Goal: Book appointment/travel/reservation

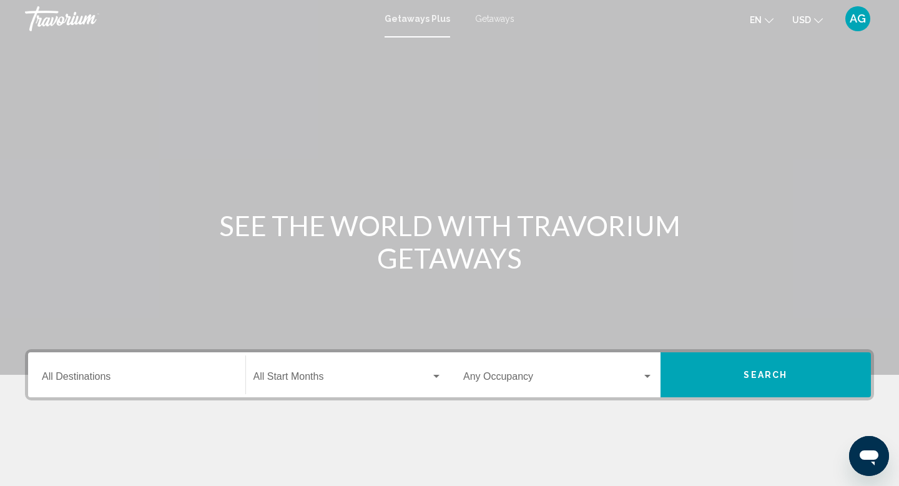
click at [139, 375] on input "Destination All Destinations" at bounding box center [137, 378] width 190 height 11
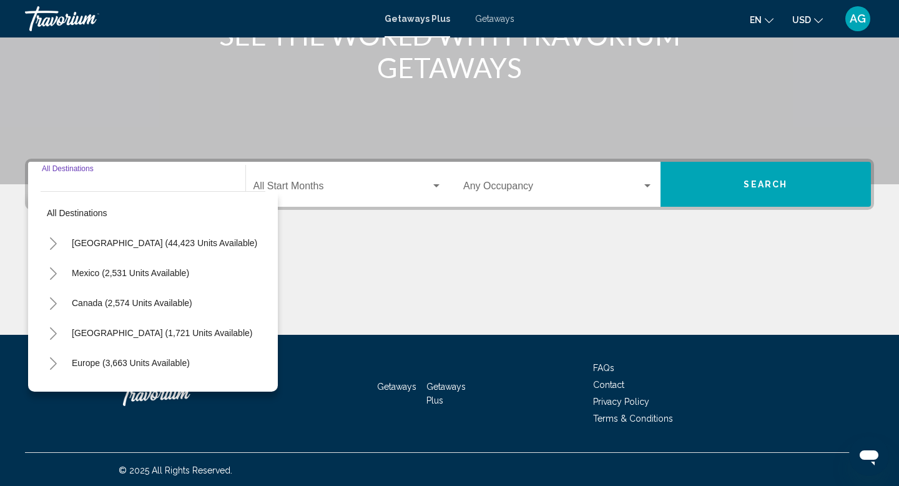
scroll to position [192, 0]
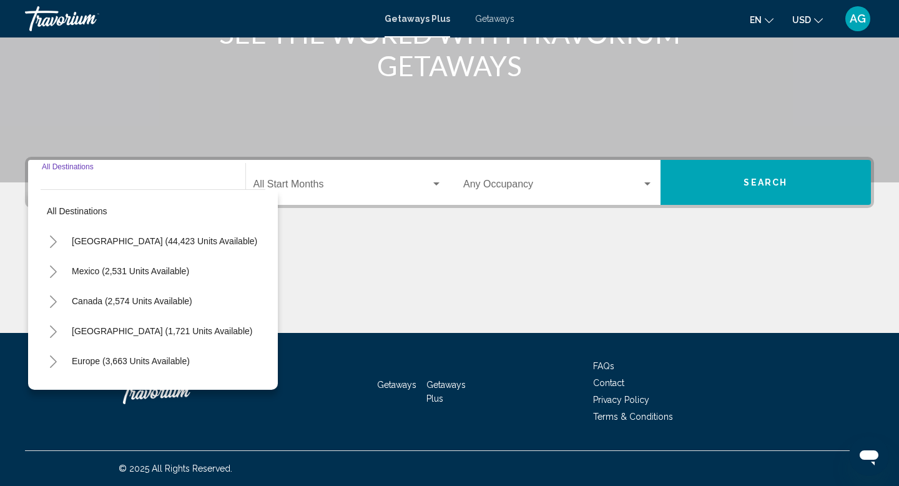
click at [54, 269] on icon "Toggle Mexico (2,531 units available)" at bounding box center [53, 271] width 7 height 12
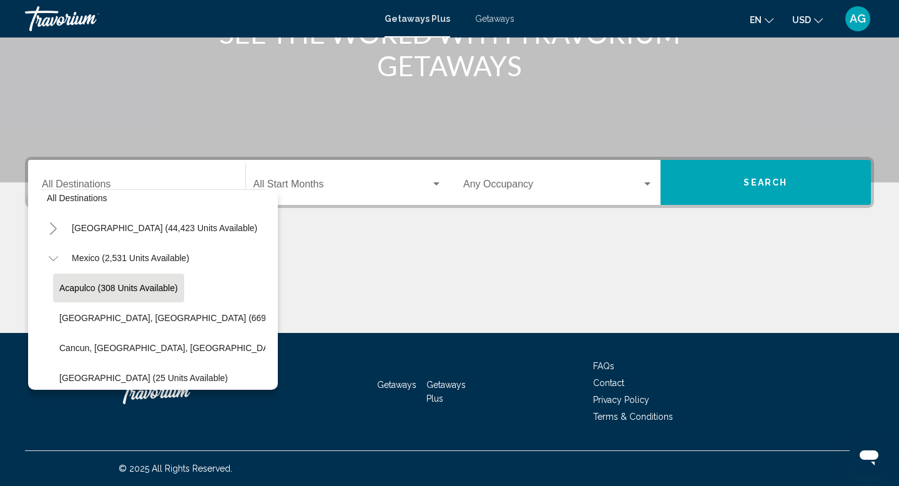
scroll to position [16, 0]
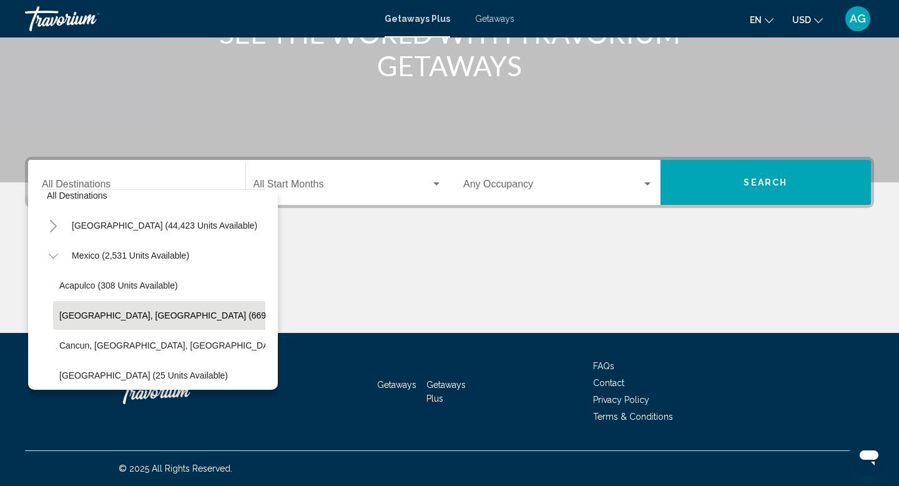
click at [112, 311] on span "[GEOGRAPHIC_DATA], [GEOGRAPHIC_DATA] (669 units available)" at bounding box center [193, 315] width 269 height 10
type input "**********"
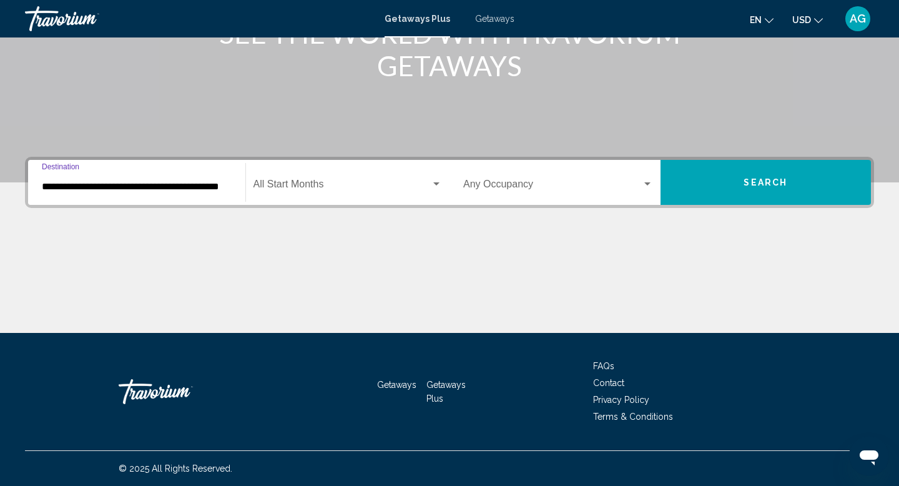
click at [730, 190] on button "Search" at bounding box center [765, 182] width 211 height 45
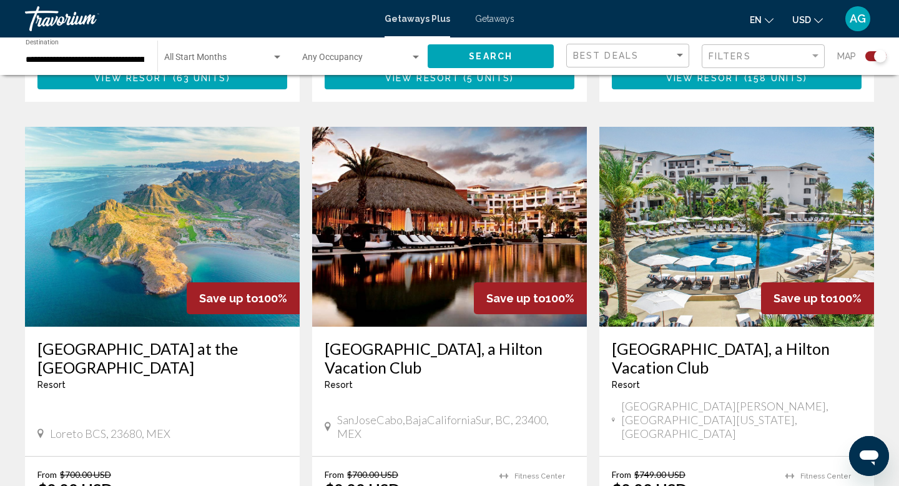
scroll to position [851, 0]
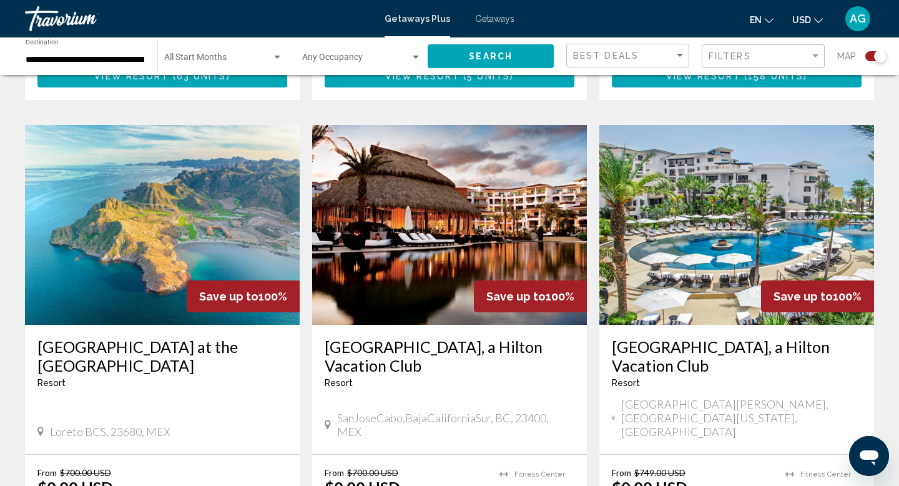
click at [483, 183] on img "Main content" at bounding box center [449, 225] width 275 height 200
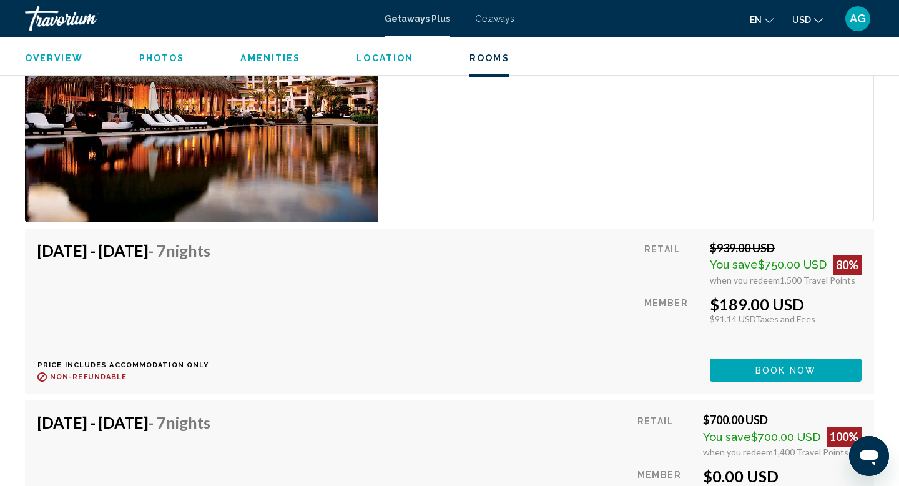
scroll to position [2092, 0]
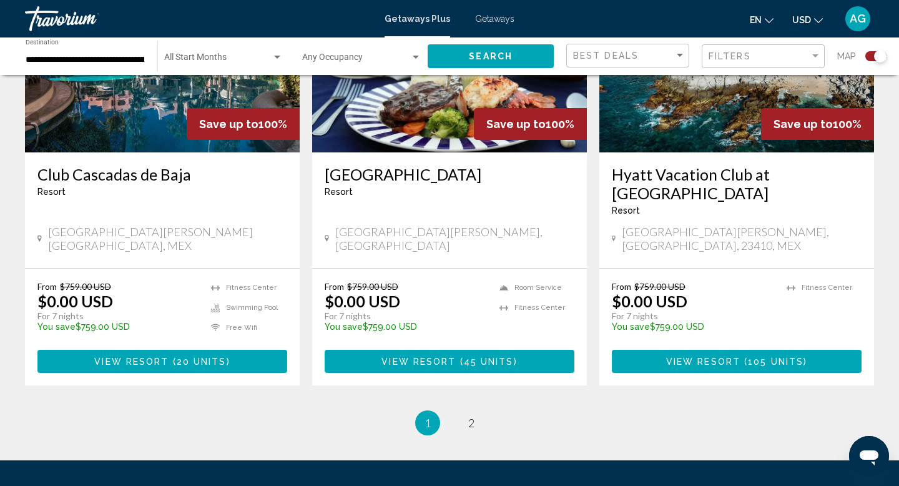
scroll to position [1991, 0]
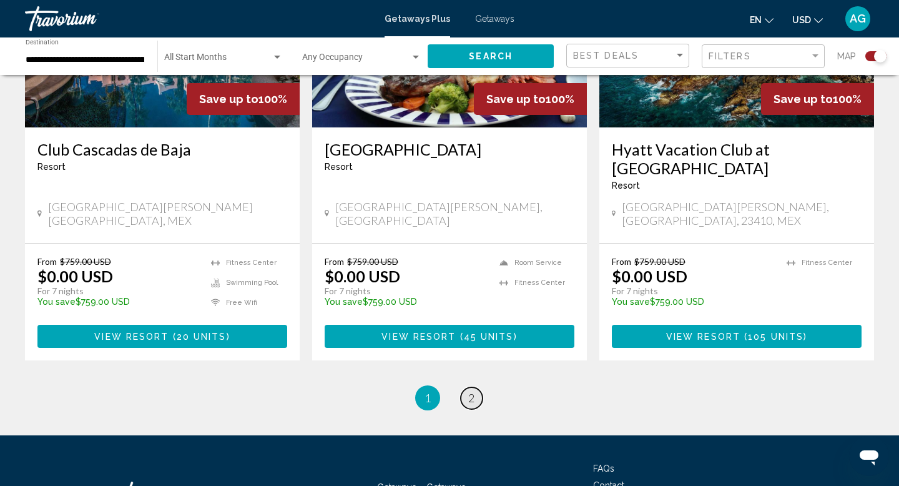
click at [476, 387] on link "page 2" at bounding box center [472, 398] width 22 height 22
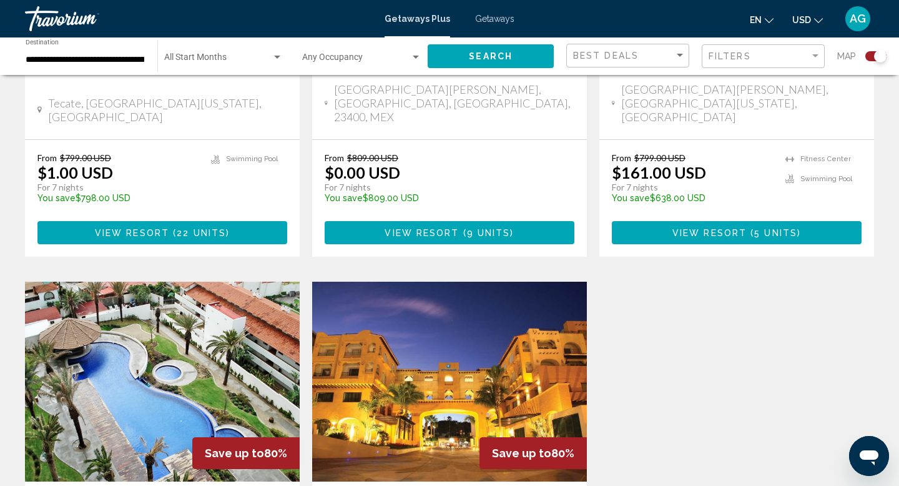
scroll to position [712, 0]
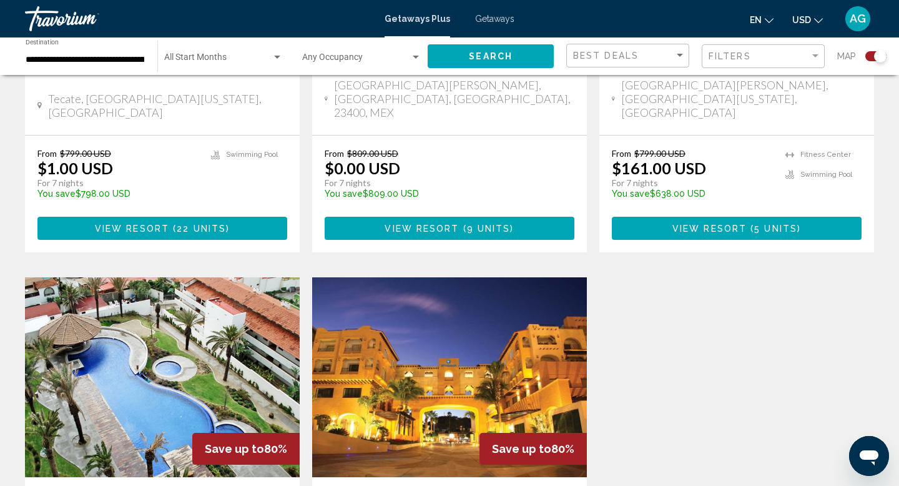
click at [476, 295] on img "Main content" at bounding box center [449, 377] width 275 height 200
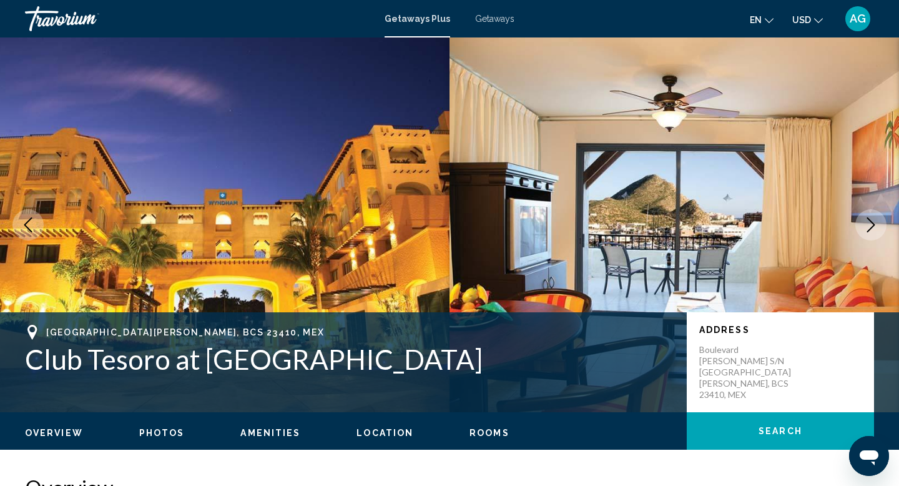
click at [865, 227] on icon "Next image" at bounding box center [870, 224] width 15 height 15
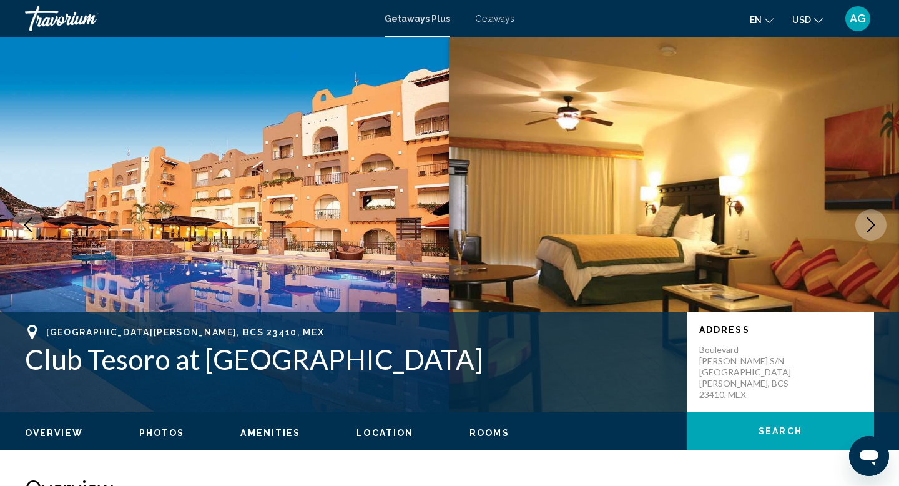
click at [865, 227] on icon "Next image" at bounding box center [870, 224] width 15 height 15
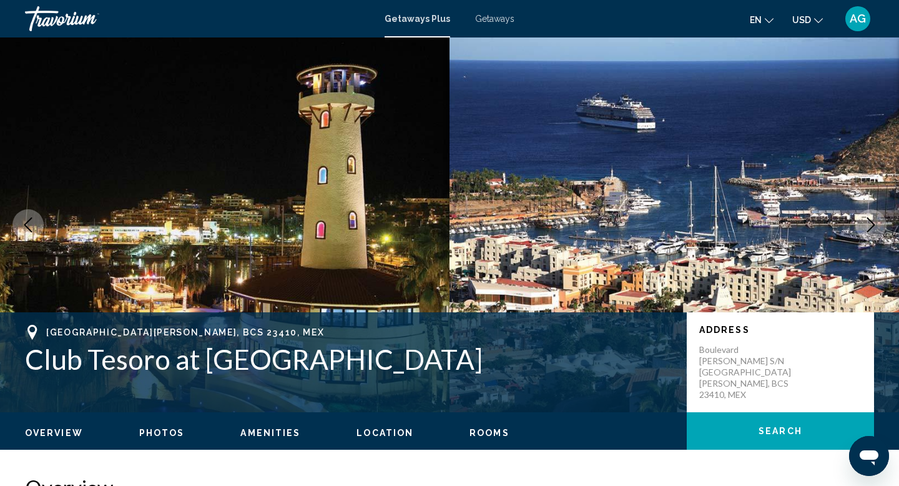
click at [865, 227] on icon "Next image" at bounding box center [870, 224] width 15 height 15
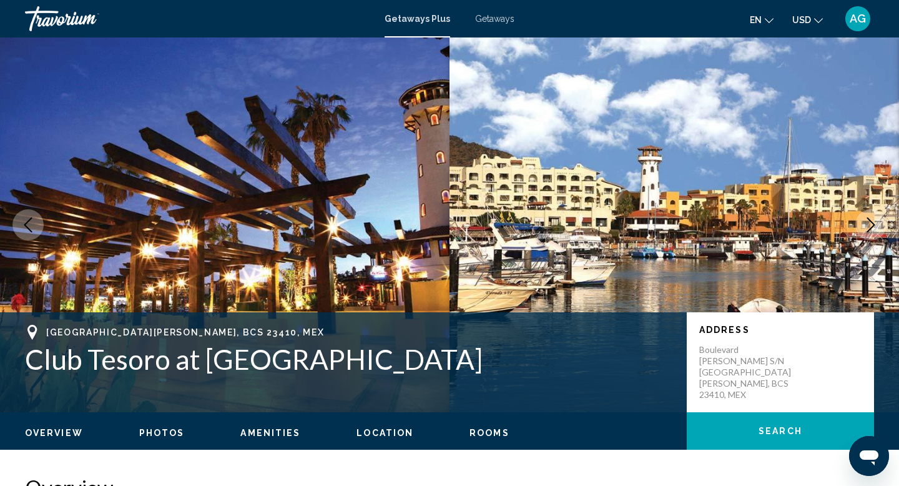
click at [865, 227] on icon "Next image" at bounding box center [870, 224] width 15 height 15
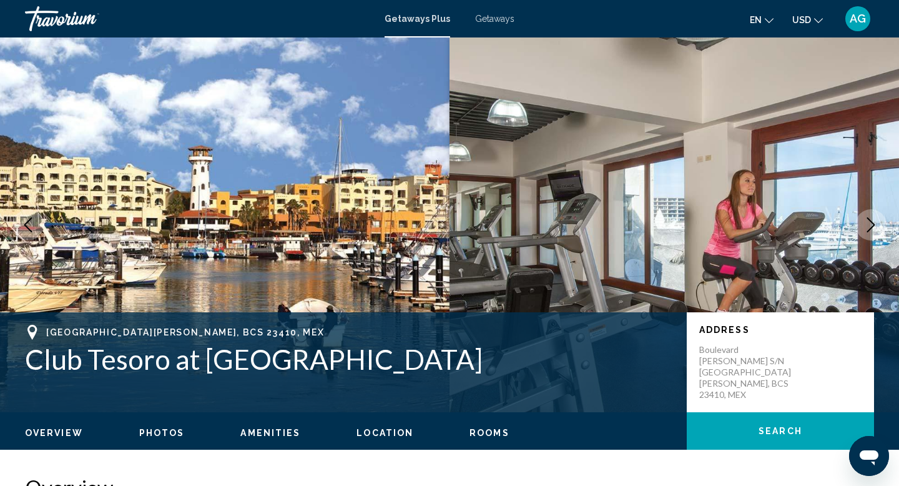
click at [865, 227] on icon "Next image" at bounding box center [870, 224] width 15 height 15
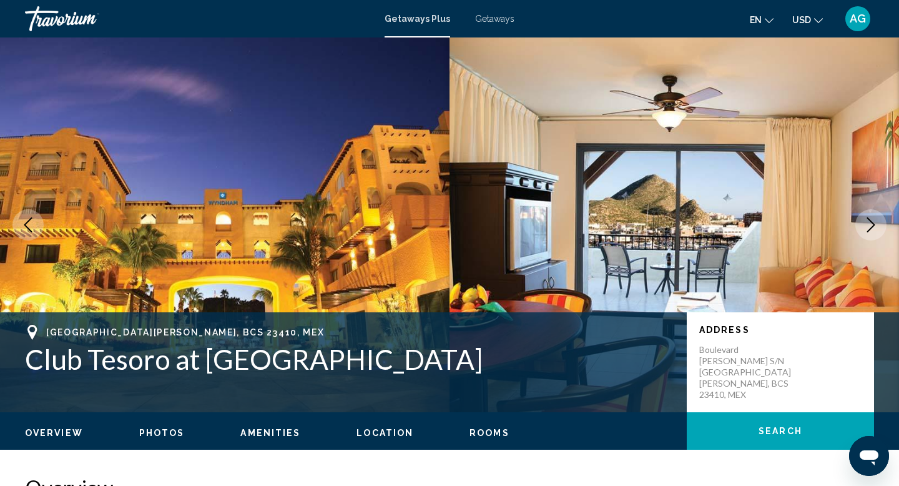
click at [865, 227] on icon "Next image" at bounding box center [870, 224] width 15 height 15
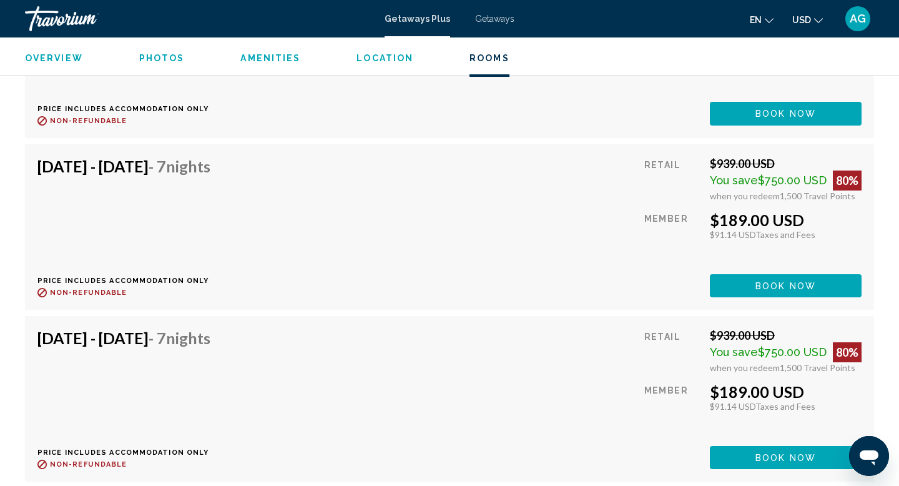
scroll to position [2554, 0]
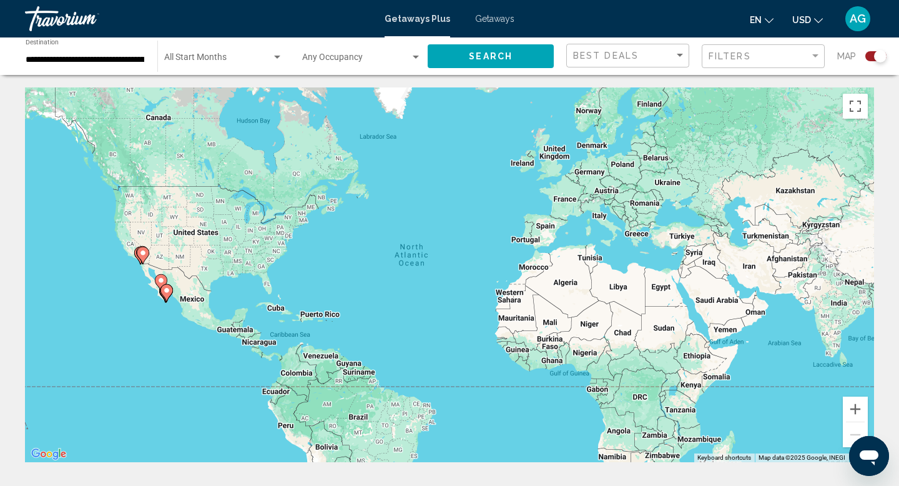
click at [499, 17] on span "Getaways" at bounding box center [494, 19] width 39 height 10
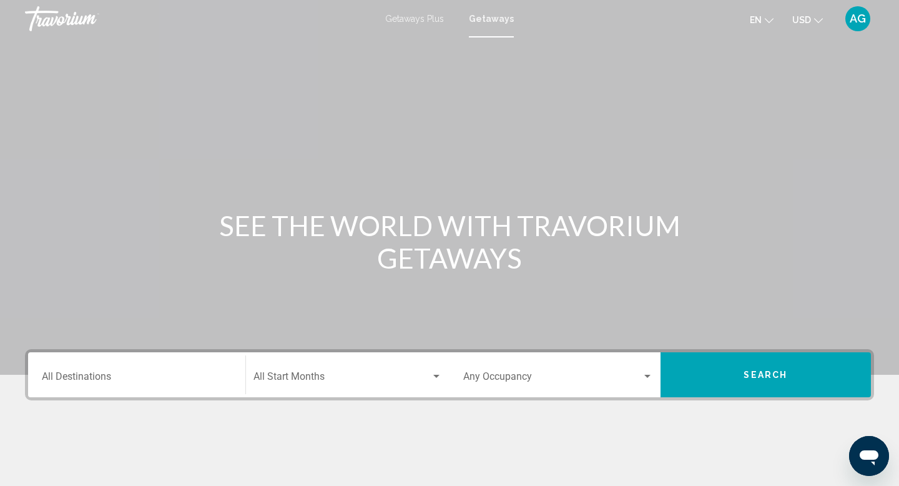
click at [128, 382] on input "Destination All Destinations" at bounding box center [137, 378] width 190 height 11
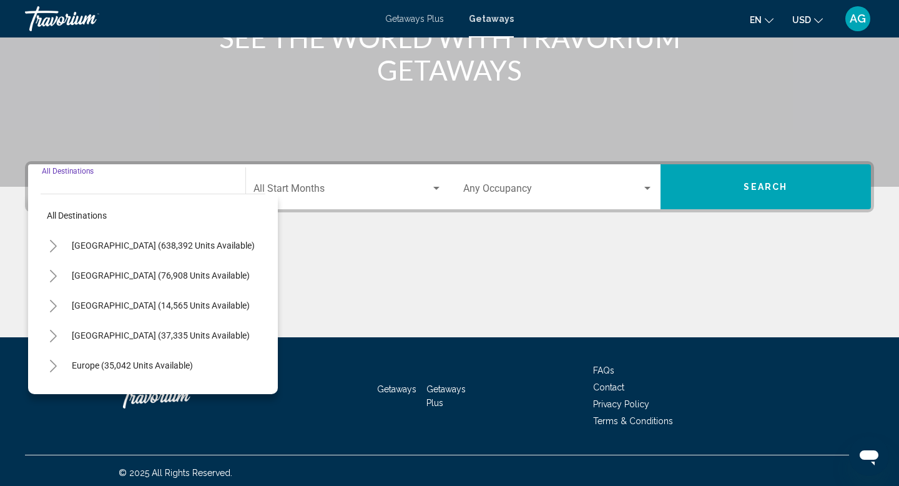
scroll to position [192, 0]
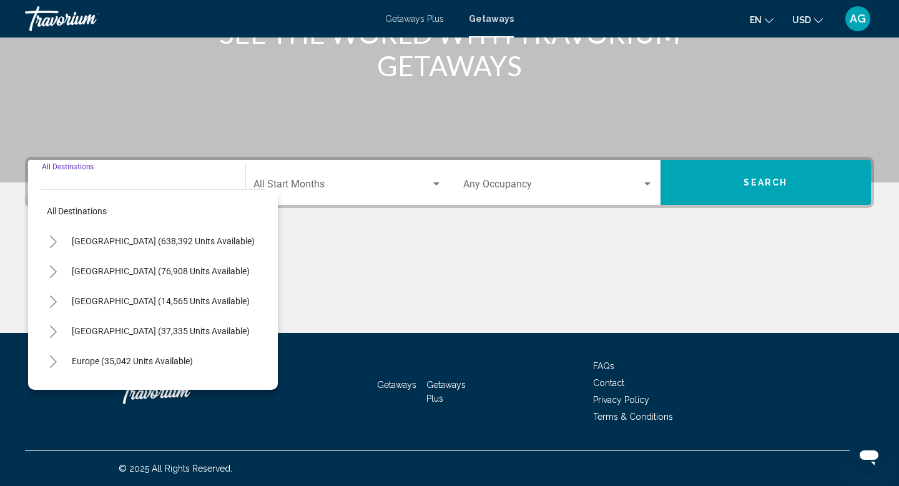
click at [58, 270] on button "Toggle Mexico (76,908 units available)" at bounding box center [53, 270] width 25 height 25
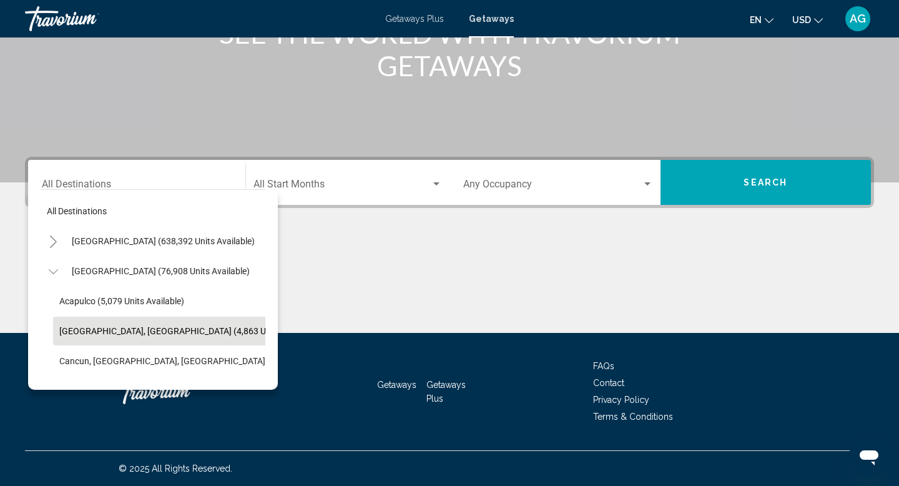
click at [99, 336] on button "[GEOGRAPHIC_DATA], [GEOGRAPHIC_DATA] (4,863 units available)" at bounding box center [189, 331] width 273 height 29
type input "**********"
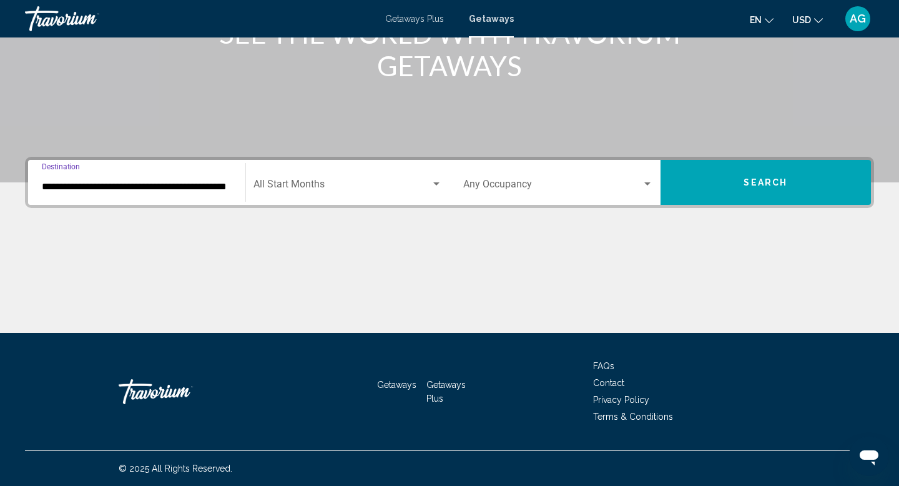
click at [775, 192] on button "Search" at bounding box center [765, 182] width 211 height 45
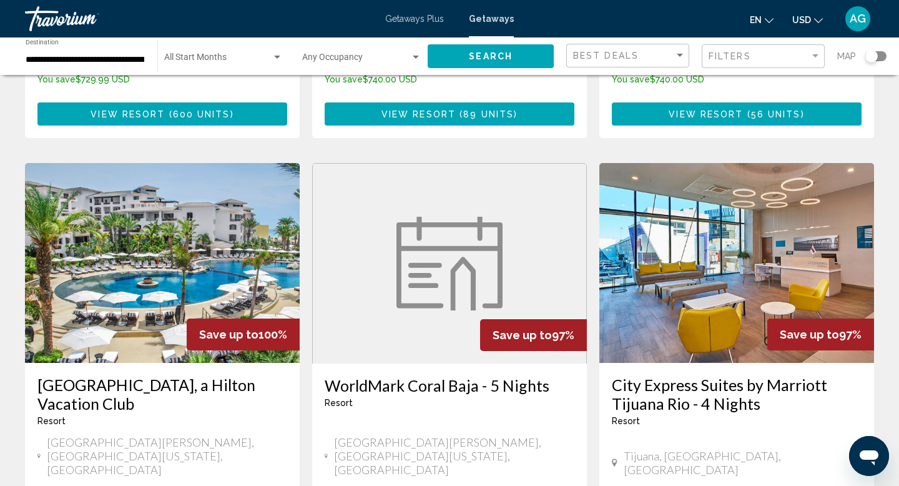
scroll to position [1384, 0]
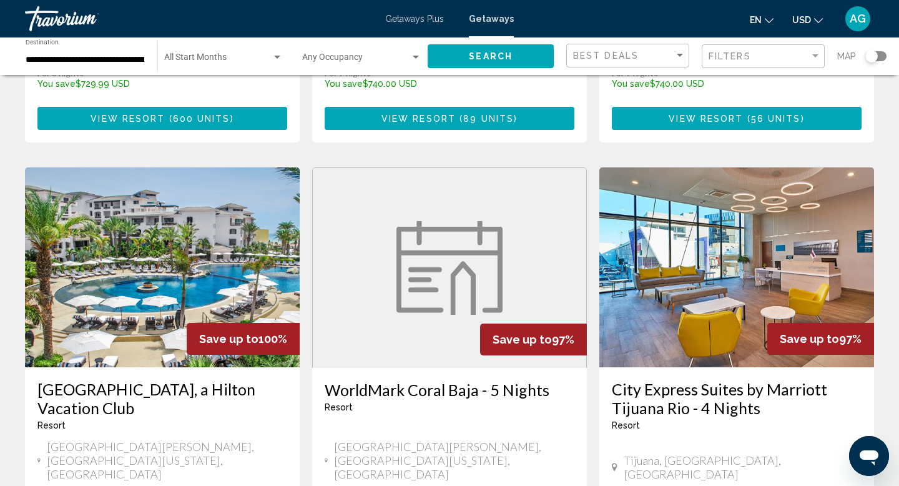
click at [222, 179] on img "Main content" at bounding box center [162, 267] width 275 height 200
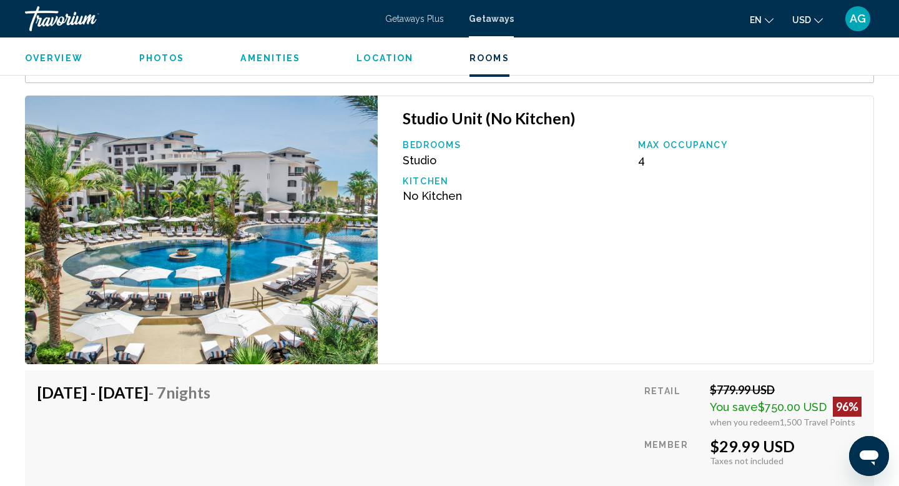
scroll to position [2071, 0]
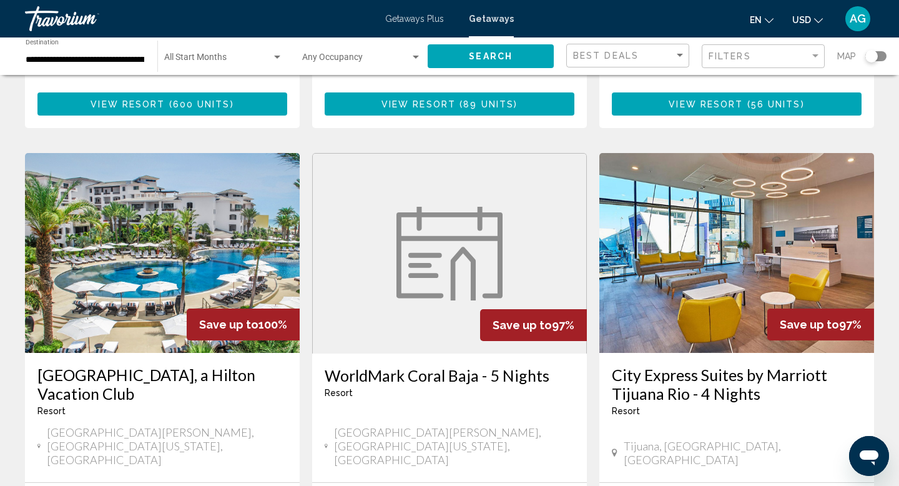
scroll to position [1393, 0]
